Goal: Find specific page/section: Find specific page/section

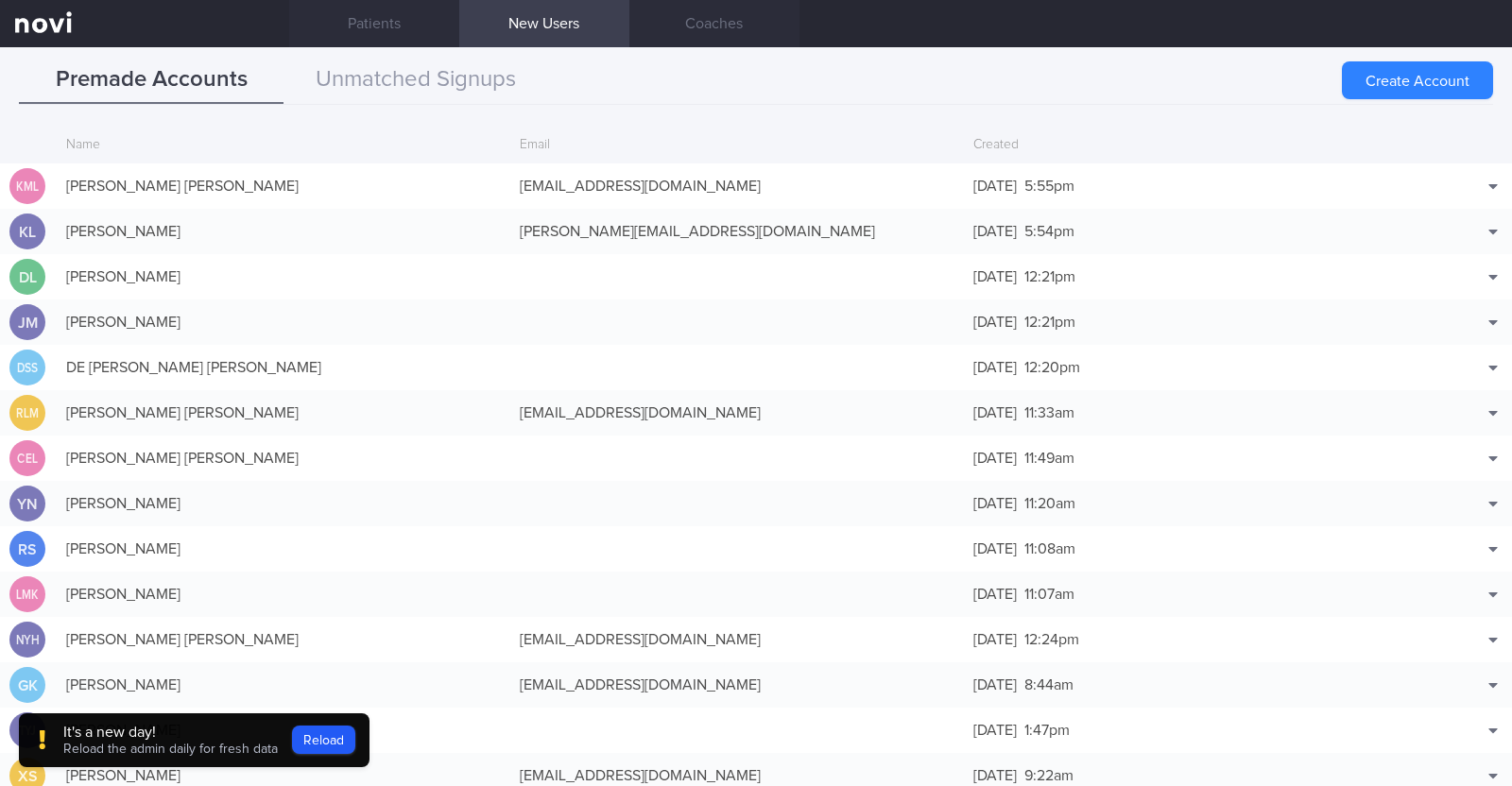
scroll to position [47, 0]
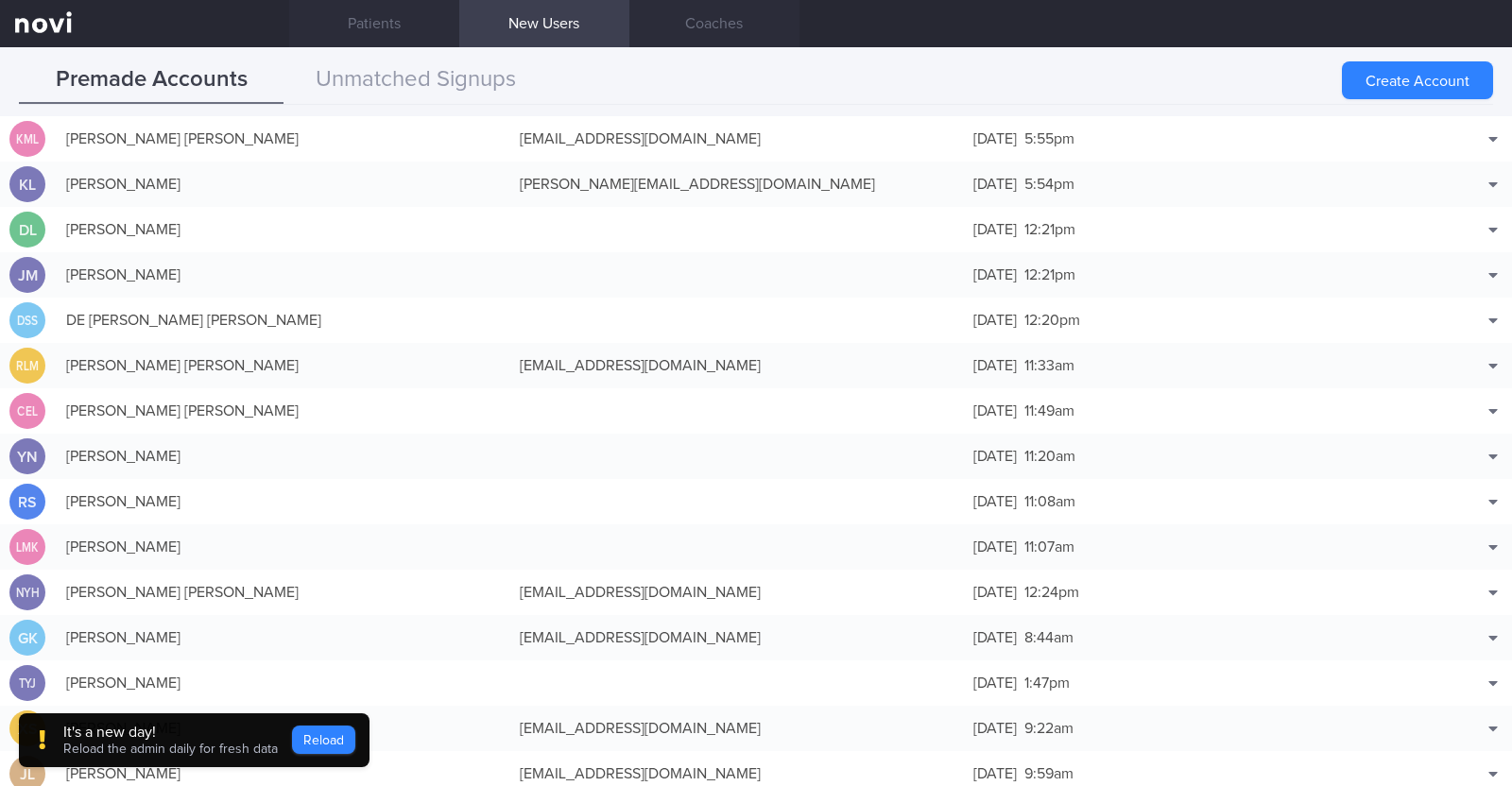
click at [330, 741] on button "Reload" at bounding box center [324, 740] width 63 height 28
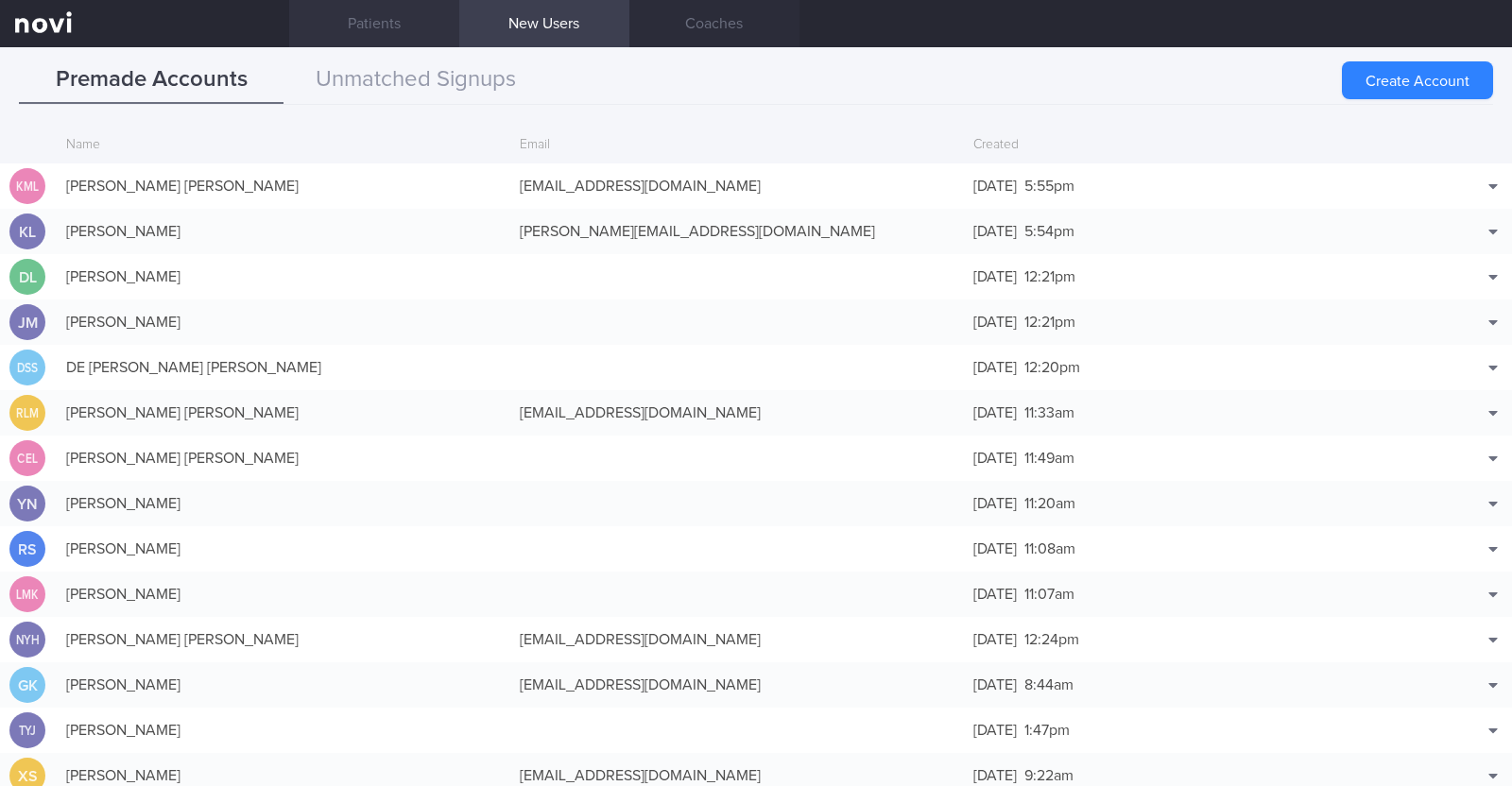
click at [399, 13] on link "Patients" at bounding box center [374, 23] width 170 height 47
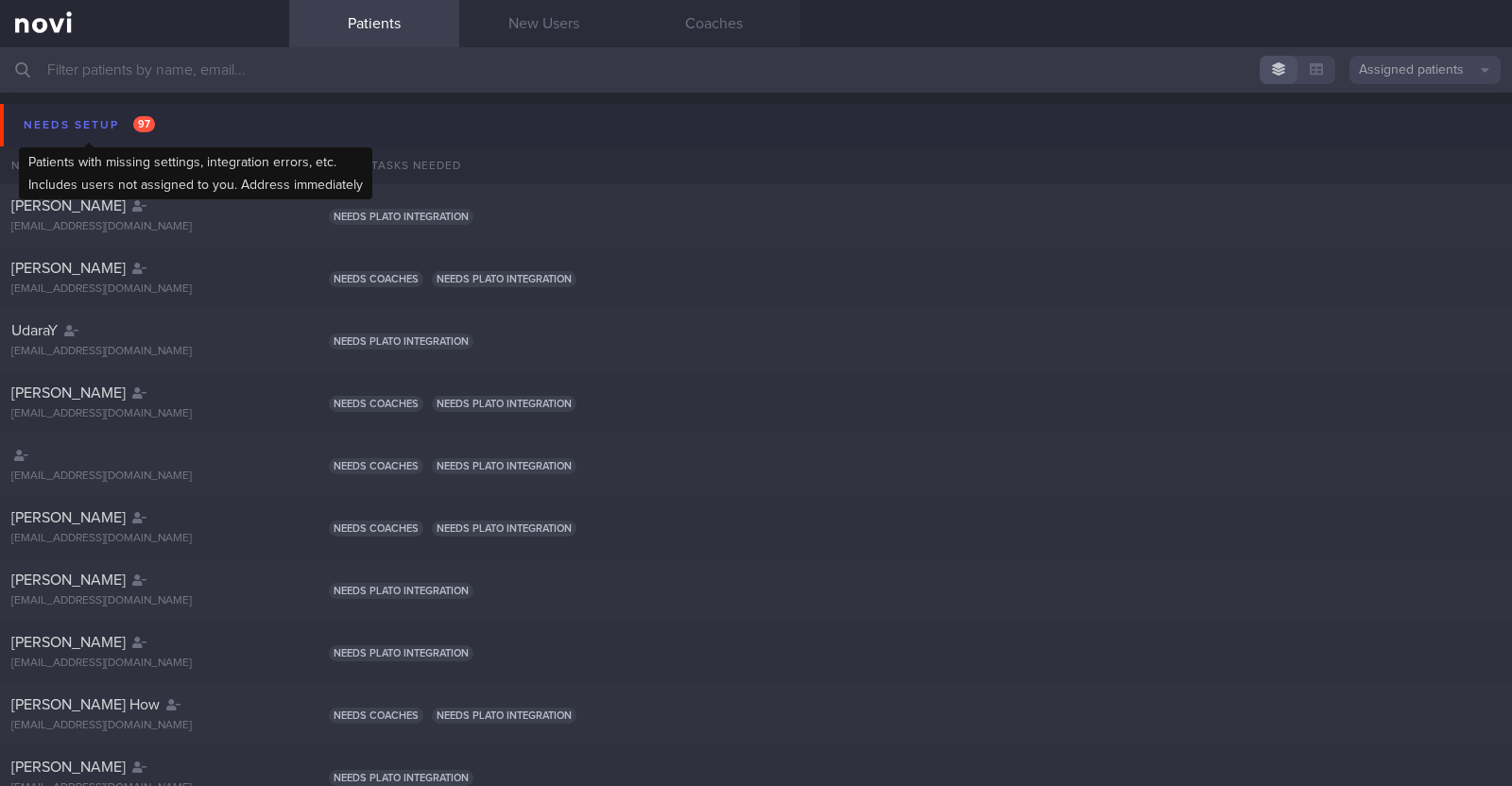
click at [44, 120] on div "Needs setup 97" at bounding box center [89, 125] width 140 height 26
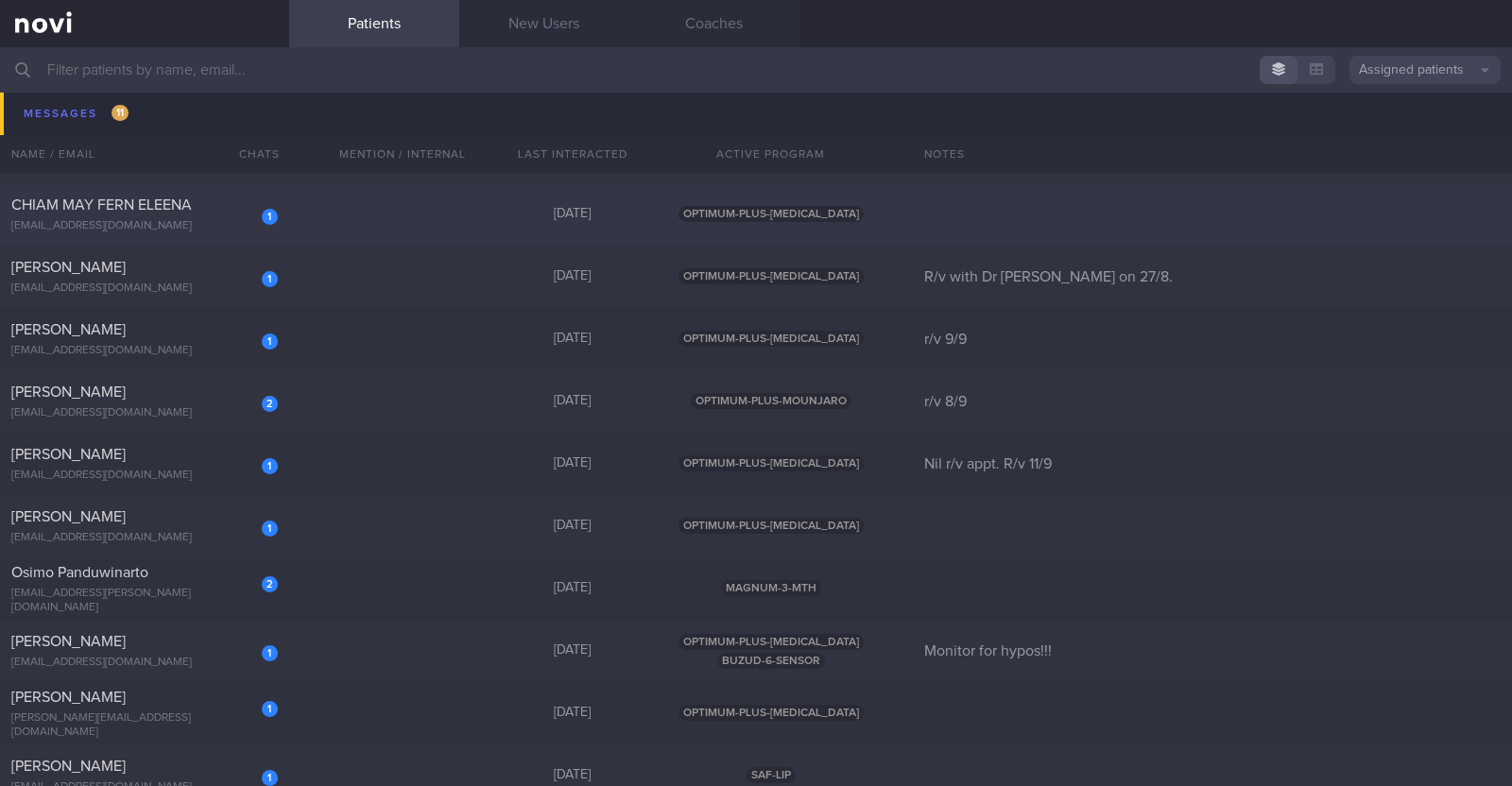
scroll to position [1300, 0]
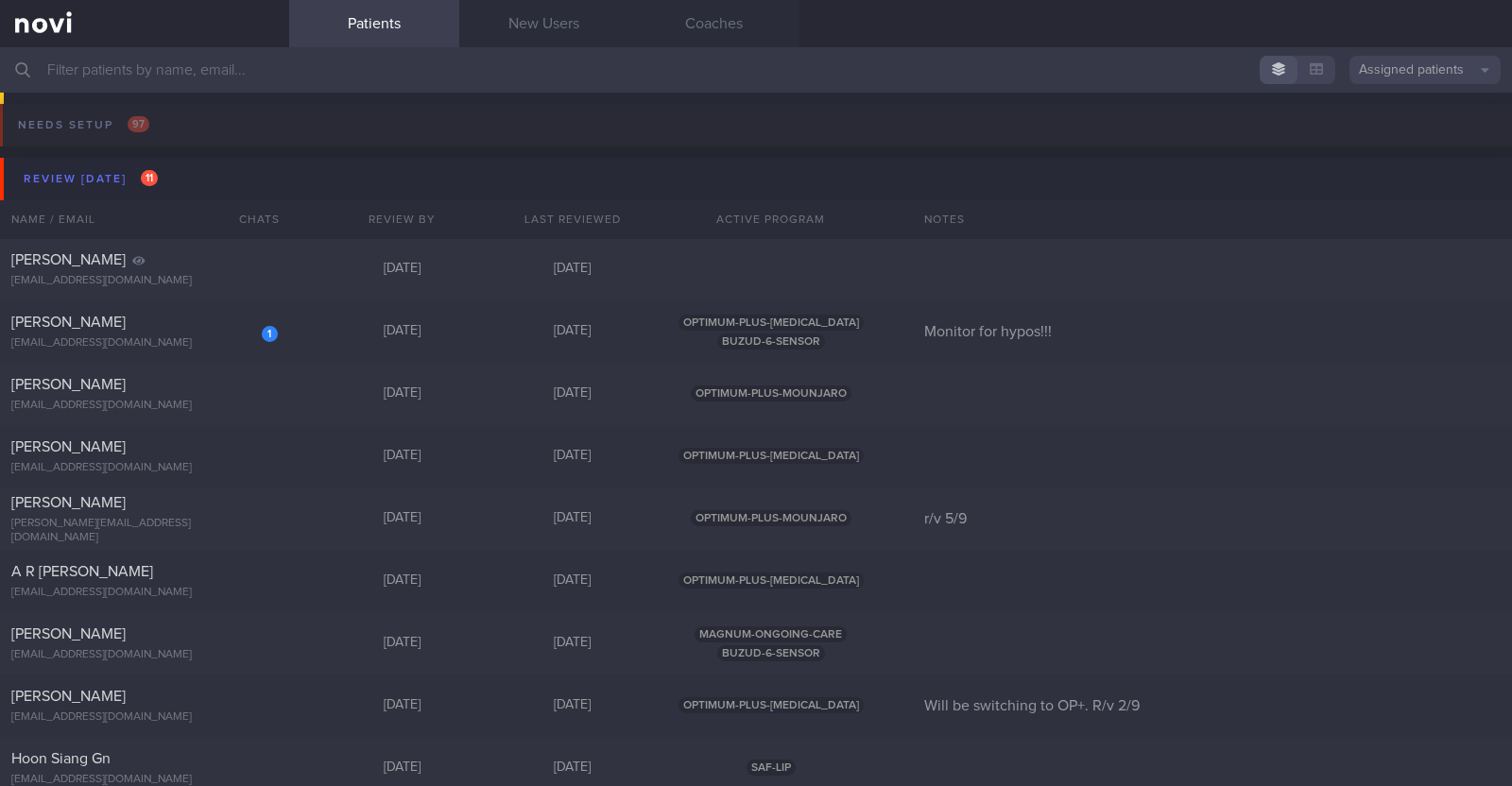
scroll to position [1300, 0]
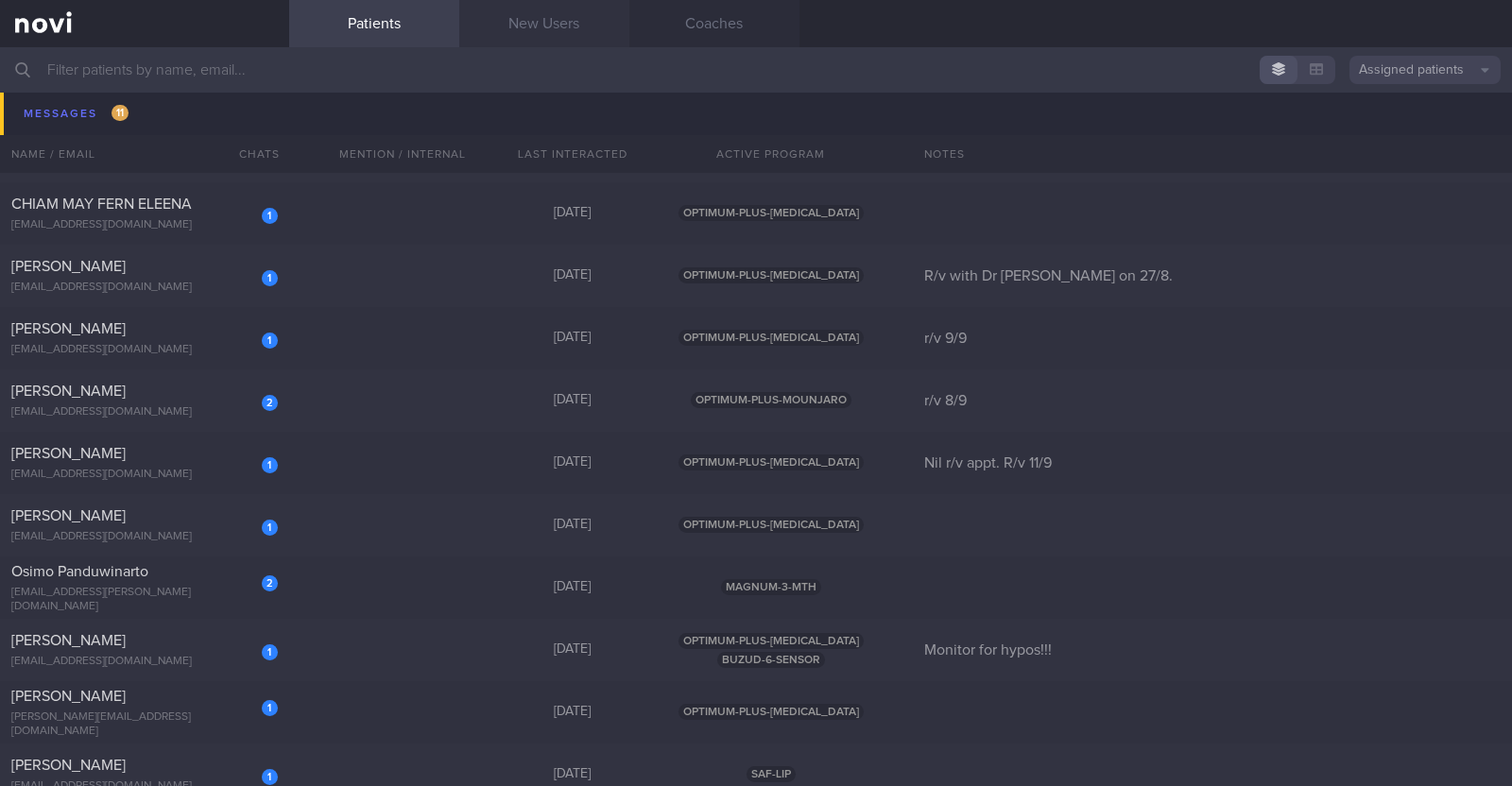
click at [558, 18] on link "New Users" at bounding box center [543, 23] width 170 height 47
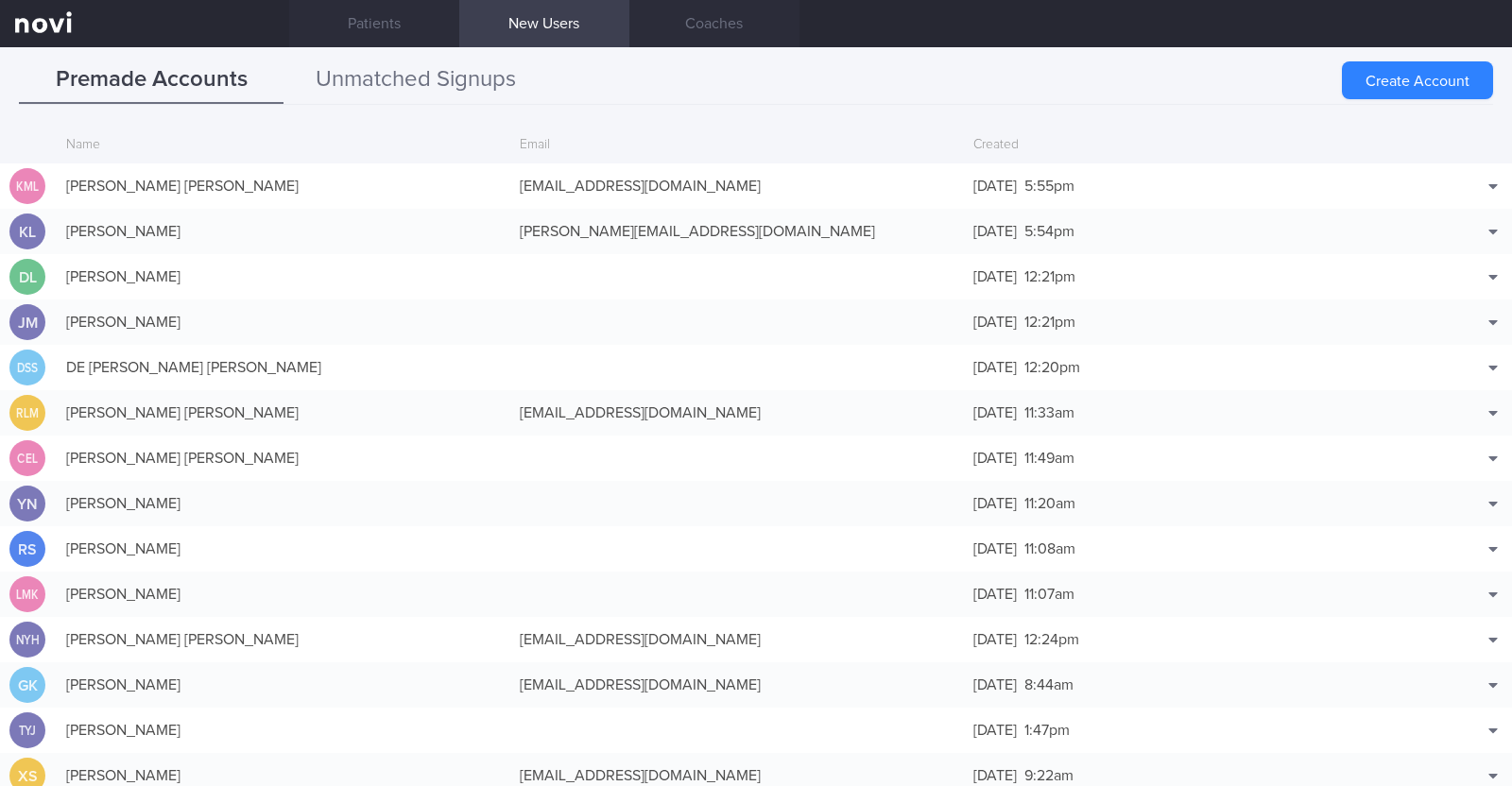
click at [441, 78] on button "Unmatched Signups" at bounding box center [416, 80] width 265 height 47
